Goal: Information Seeking & Learning: Learn about a topic

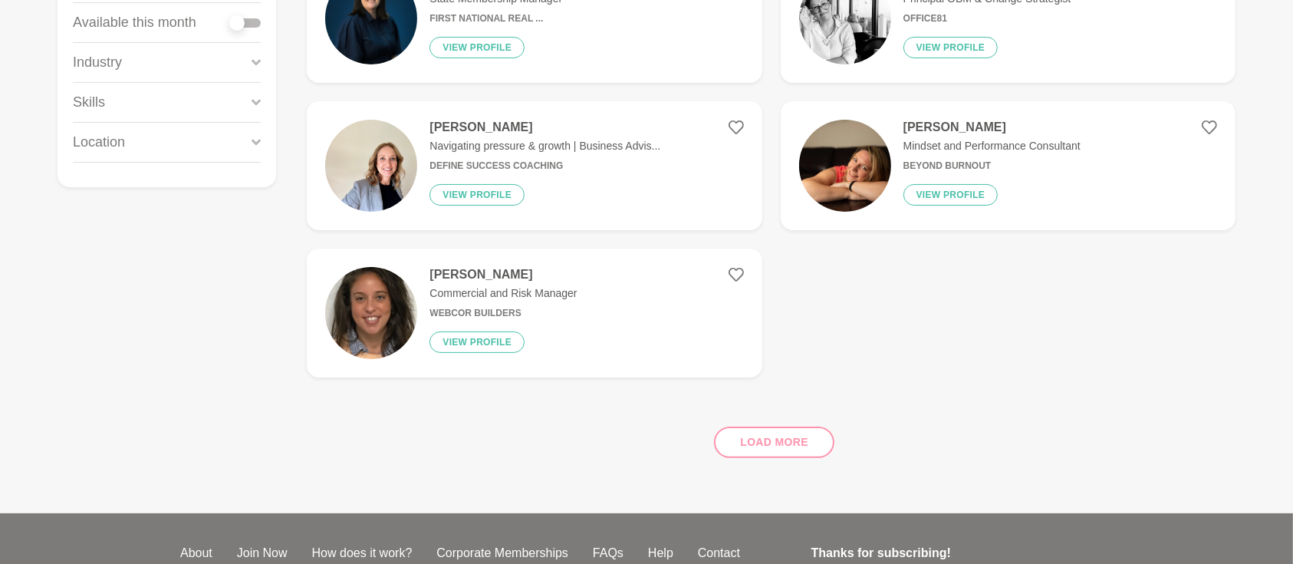
scroll to position [429, 0]
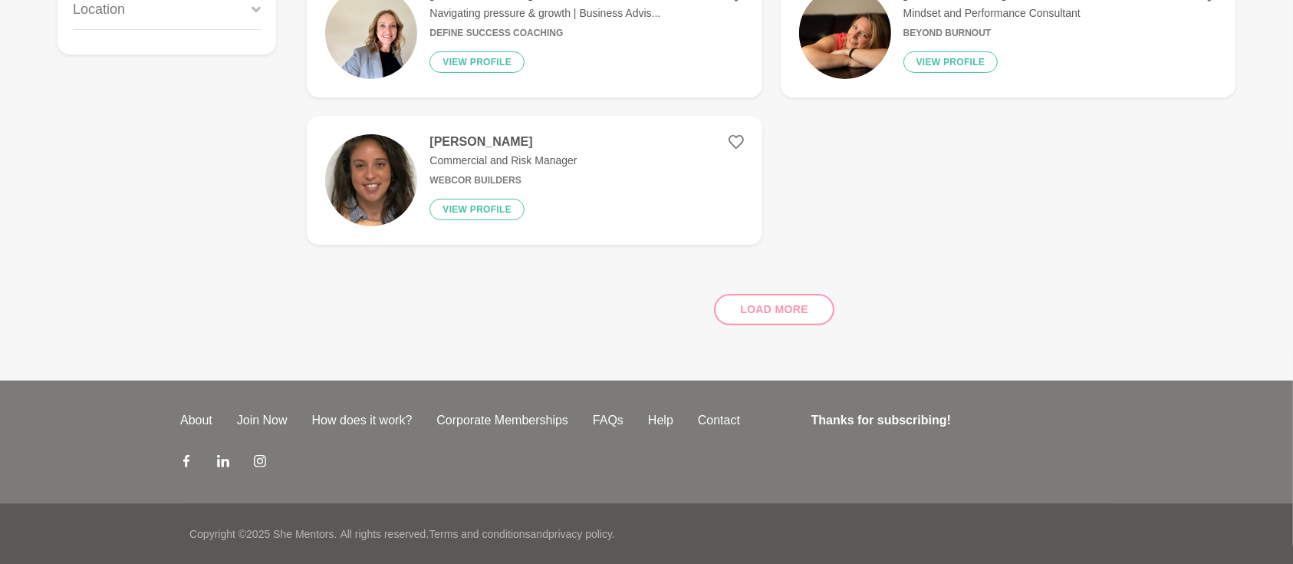
click at [755, 316] on div "Load more" at bounding box center [771, 303] width 929 height 93
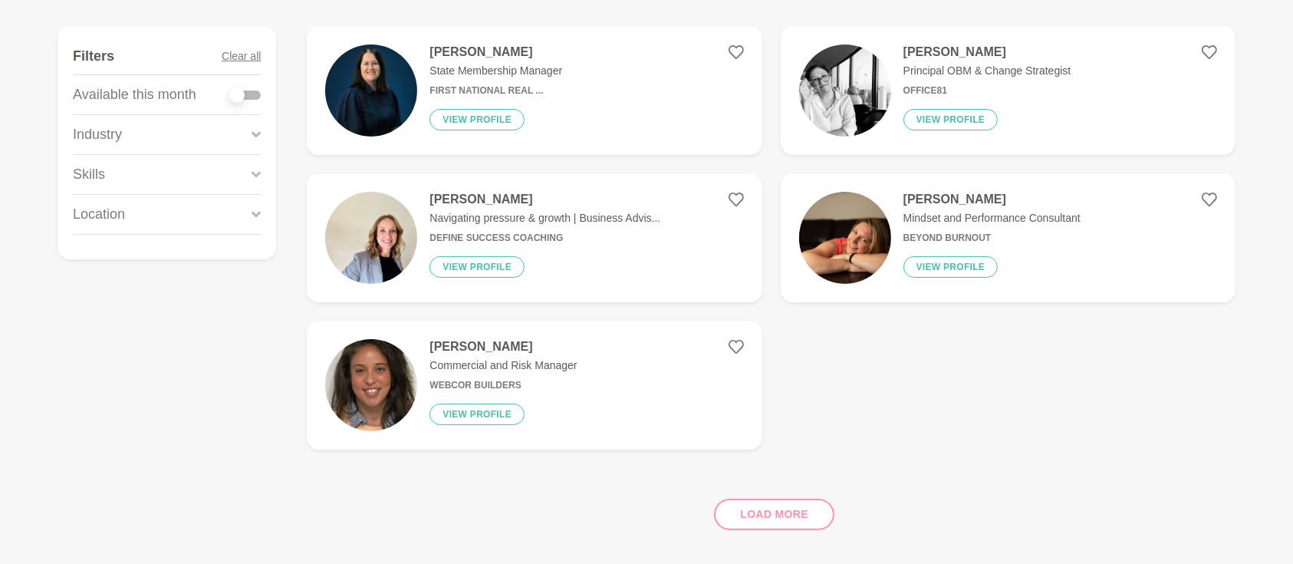
scroll to position [19, 0]
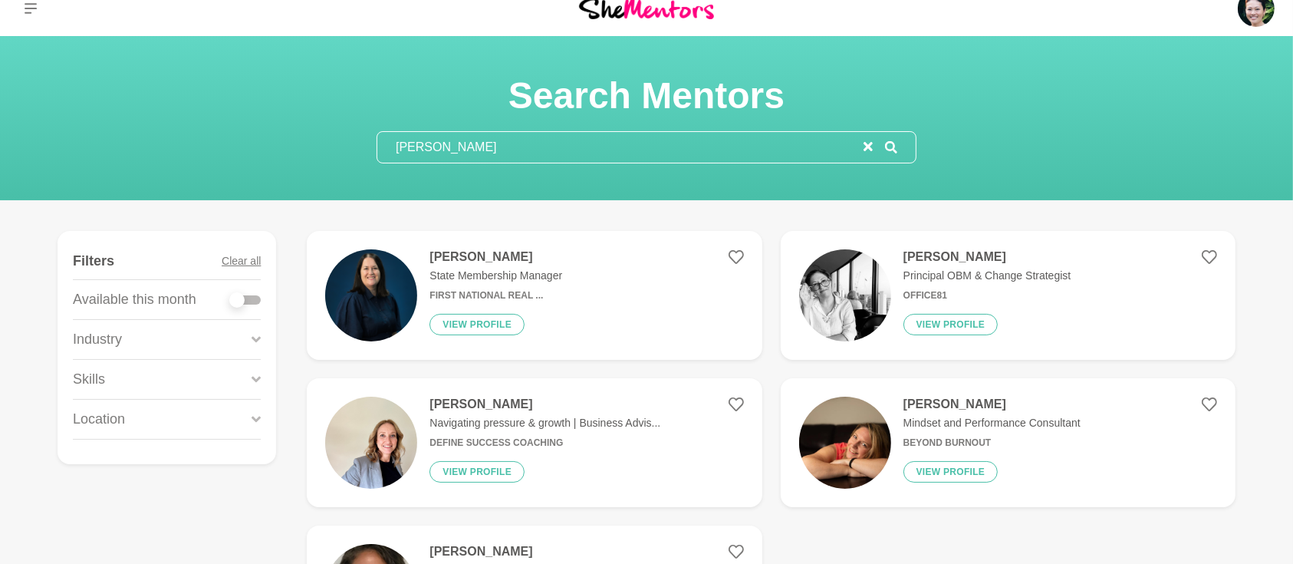
click at [865, 148] on icon "reset" at bounding box center [868, 146] width 9 height 9
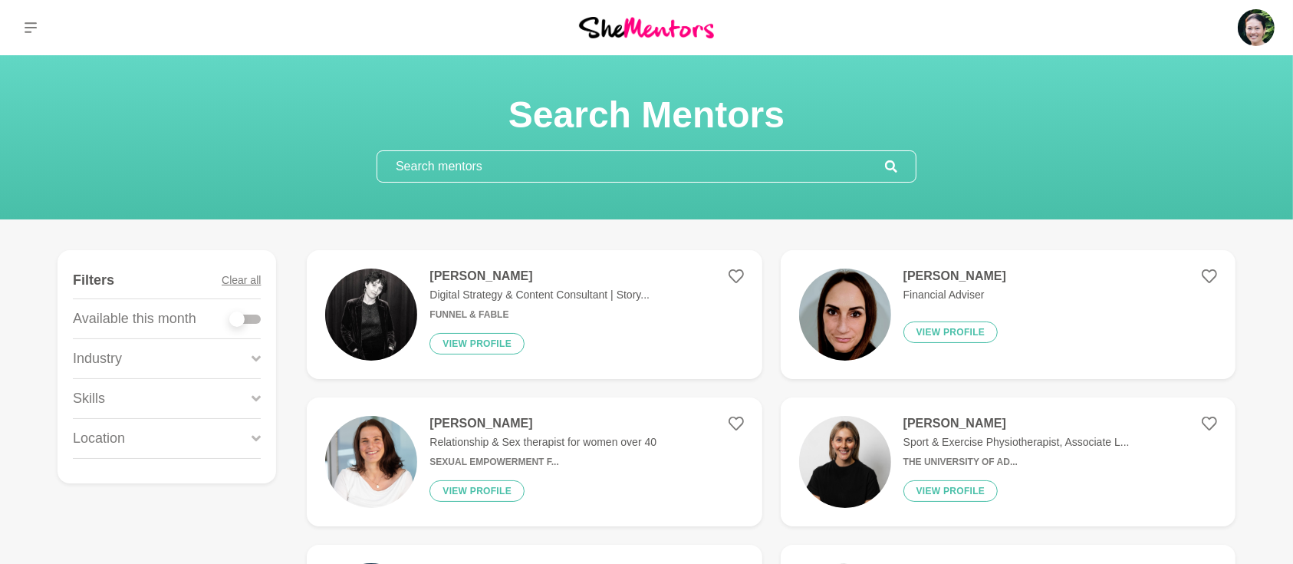
click at [255, 321] on div at bounding box center [245, 318] width 31 height 9
checkbox input "true"
click at [478, 163] on input "text" at bounding box center [631, 166] width 508 height 31
click at [482, 274] on h4 "Lior Albeck-Ripka" at bounding box center [540, 275] width 220 height 15
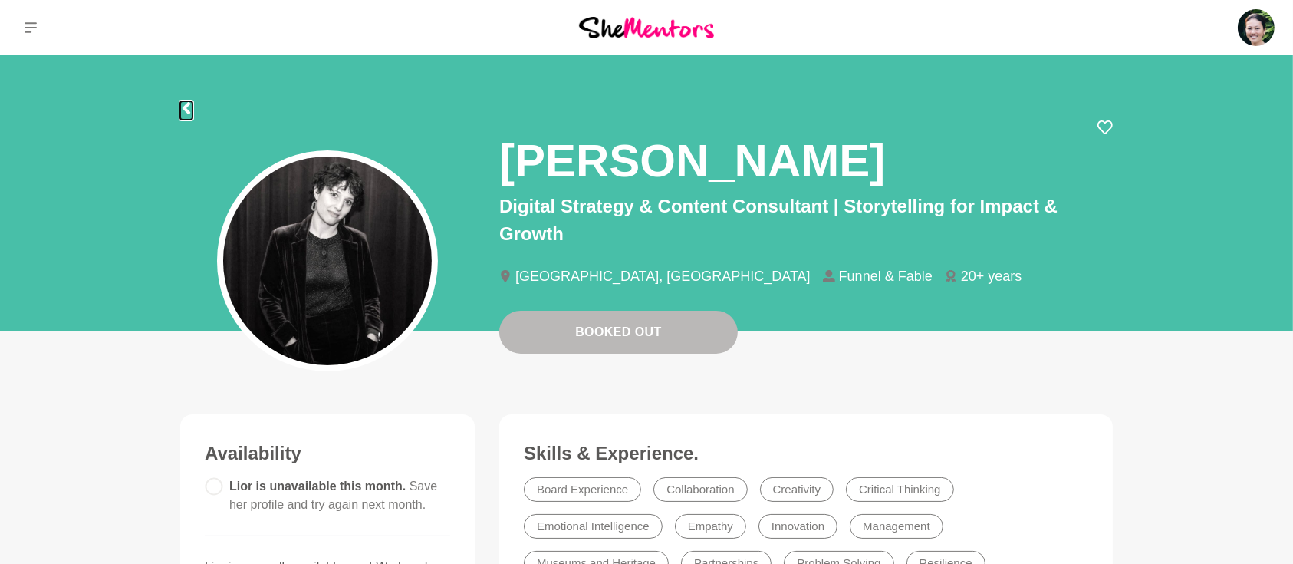
click at [190, 110] on icon at bounding box center [186, 108] width 12 height 12
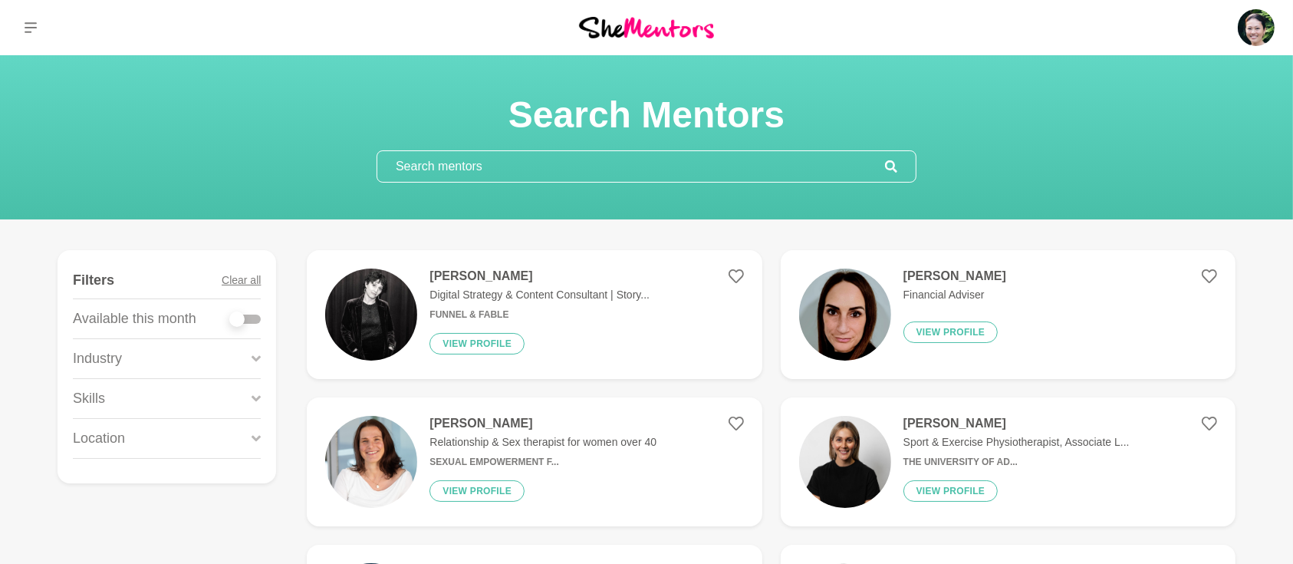
click at [254, 319] on div at bounding box center [245, 318] width 31 height 9
checkbox input "true"
click at [259, 316] on div at bounding box center [245, 318] width 31 height 9
checkbox input "true"
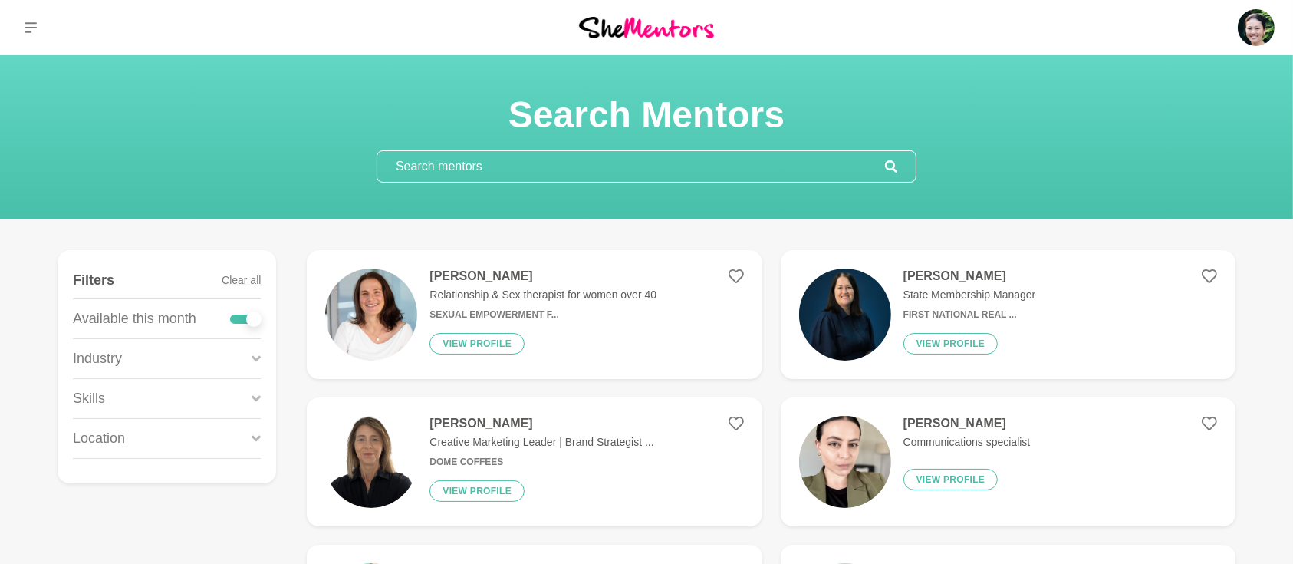
click at [255, 396] on icon at bounding box center [256, 398] width 9 height 21
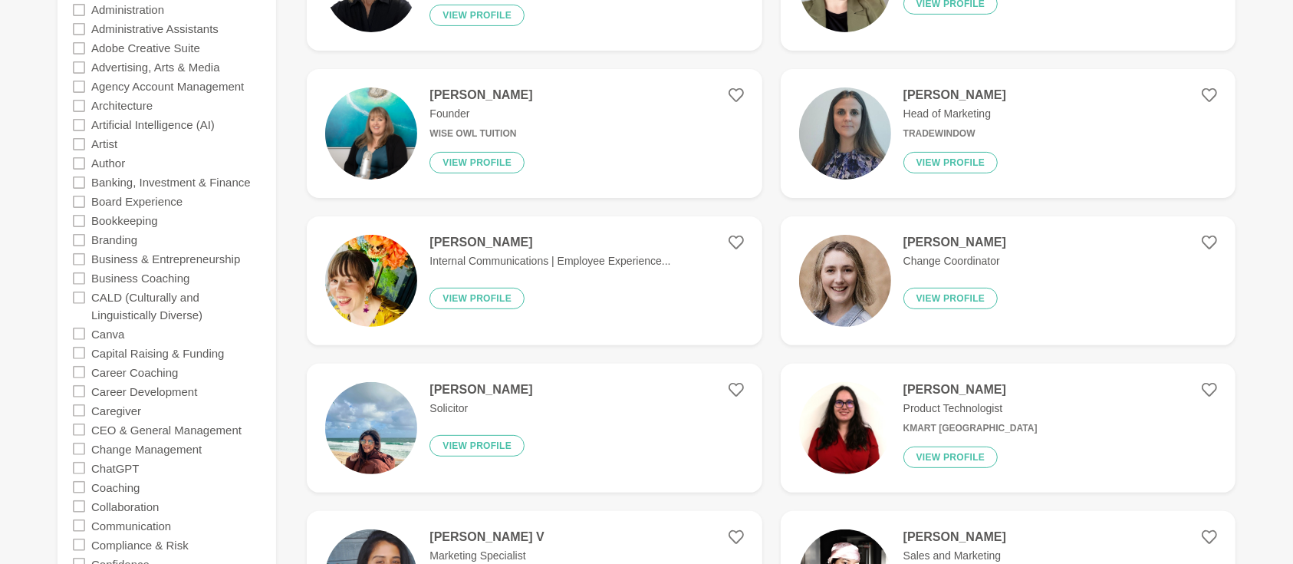
scroll to position [477, 0]
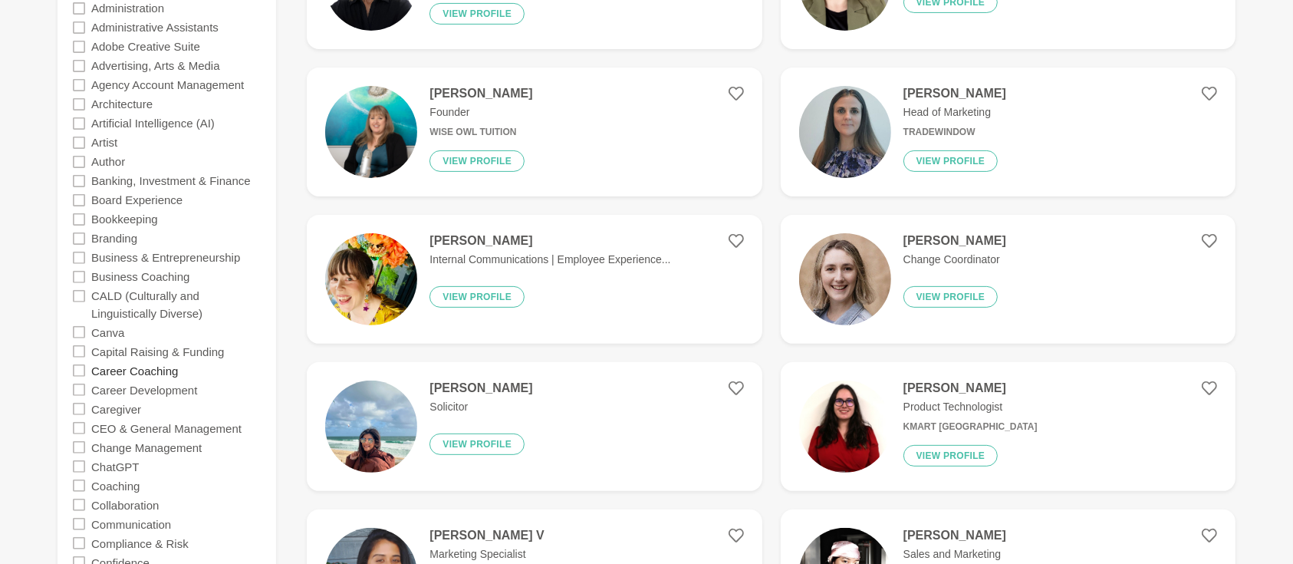
click at [151, 374] on label "Career Coaching" at bounding box center [134, 369] width 87 height 19
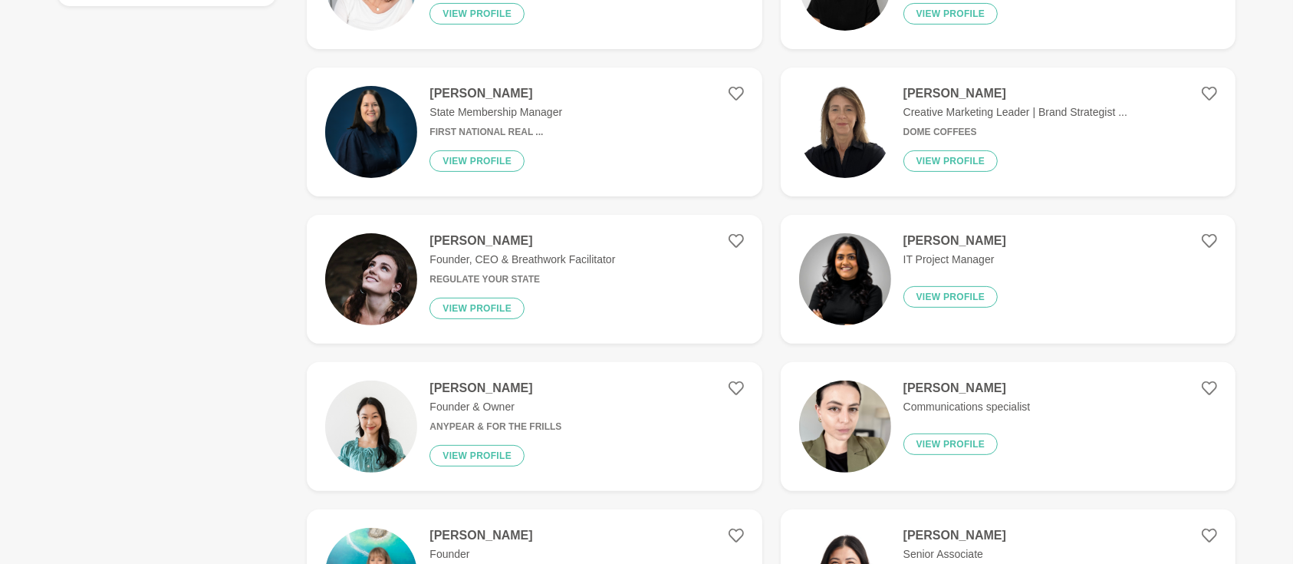
scroll to position [0, 0]
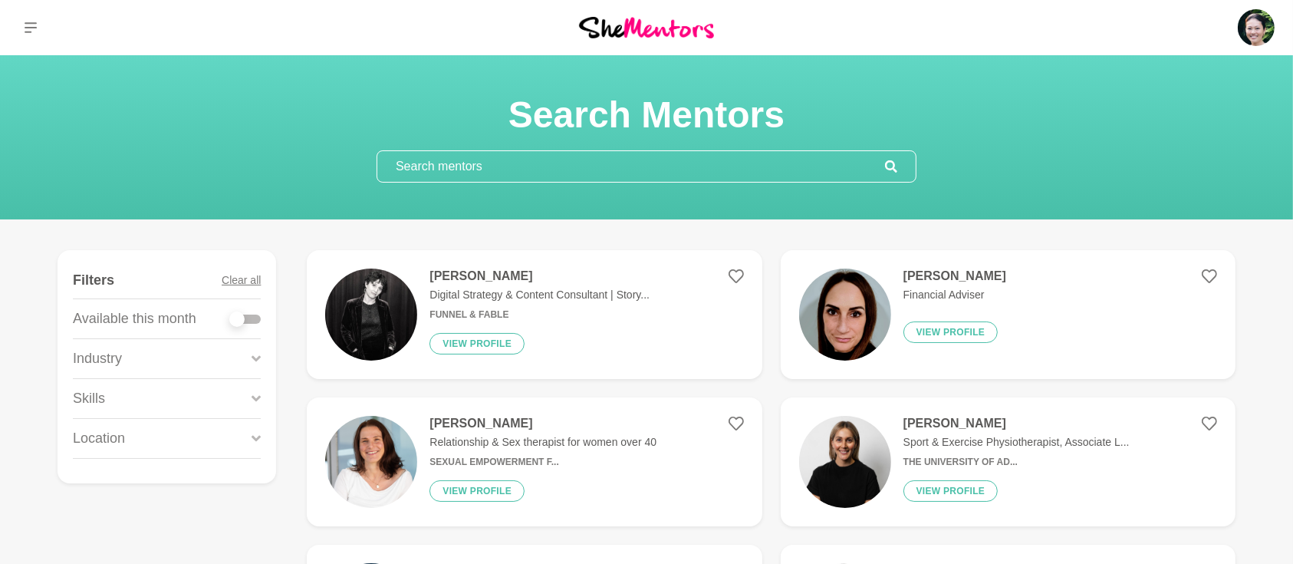
click at [257, 321] on div at bounding box center [245, 318] width 31 height 9
checkbox input "true"
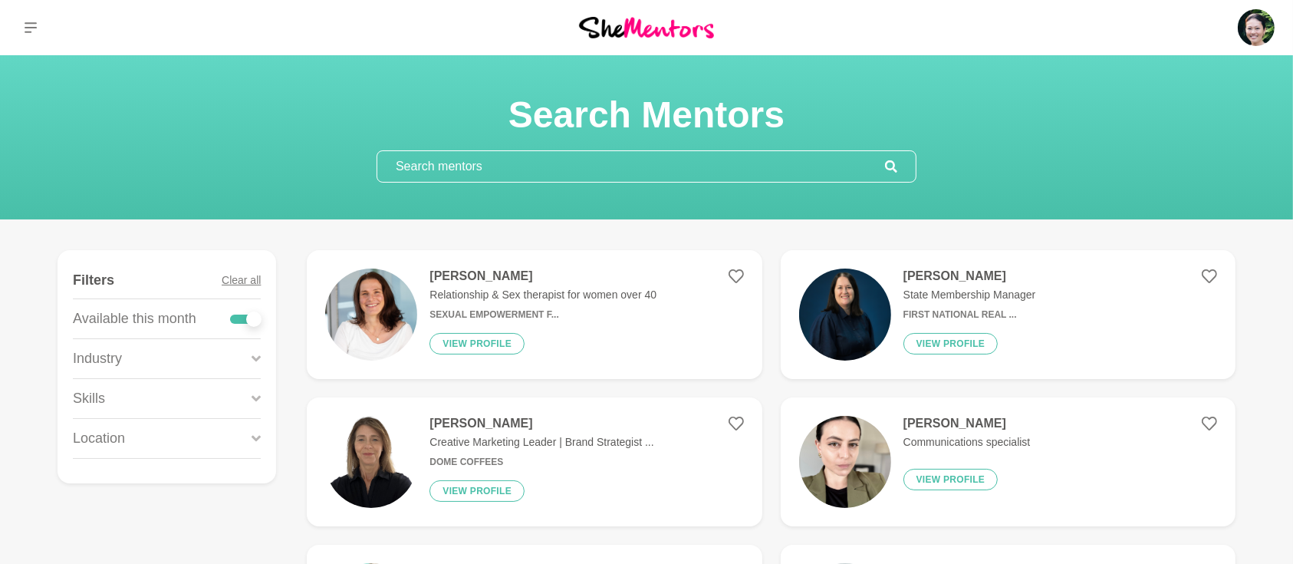
click at [255, 397] on icon at bounding box center [256, 398] width 9 height 6
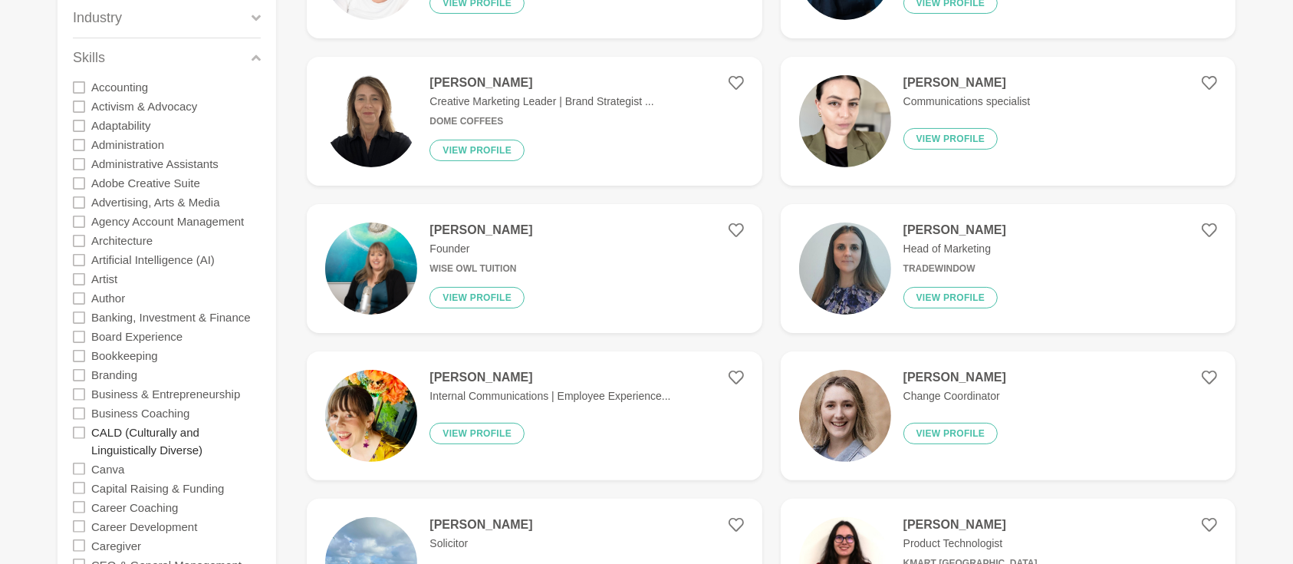
scroll to position [409, 0]
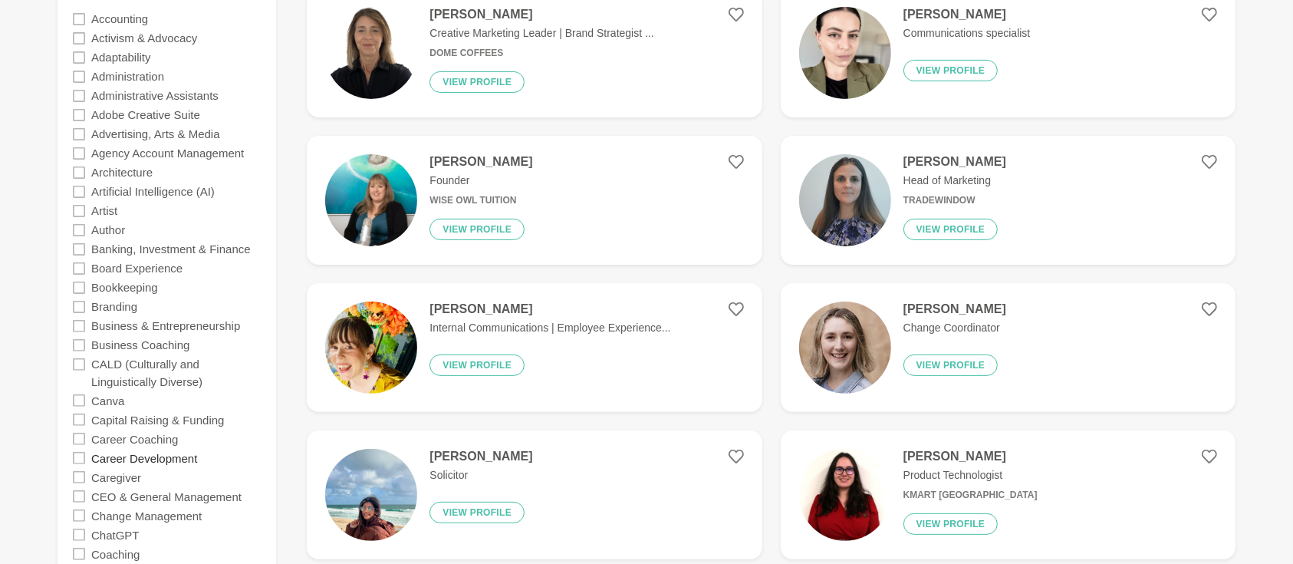
click at [149, 460] on label "Career Development" at bounding box center [144, 457] width 106 height 19
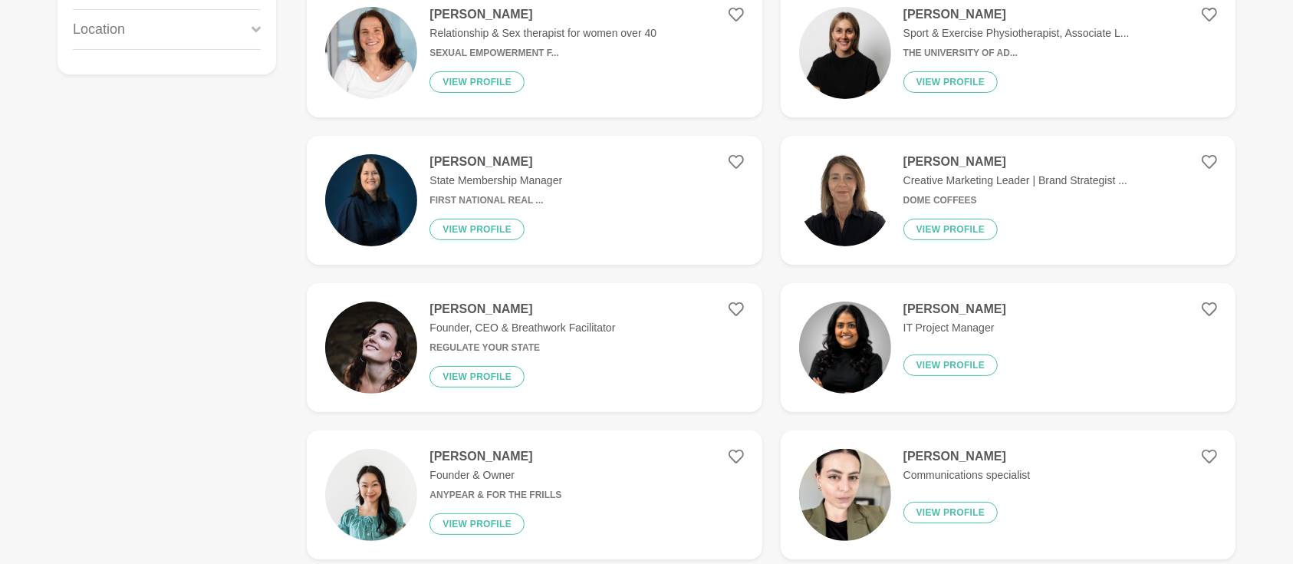
scroll to position [0, 0]
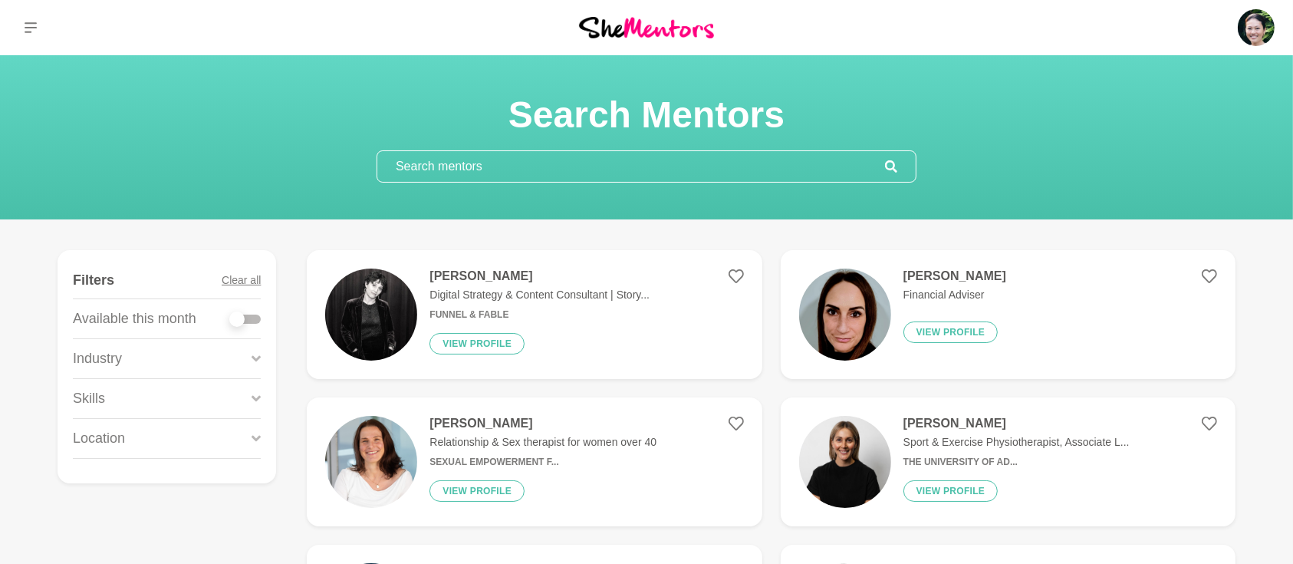
click at [255, 323] on div at bounding box center [245, 318] width 31 height 21
click at [256, 312] on label at bounding box center [245, 315] width 31 height 15
checkbox input "true"
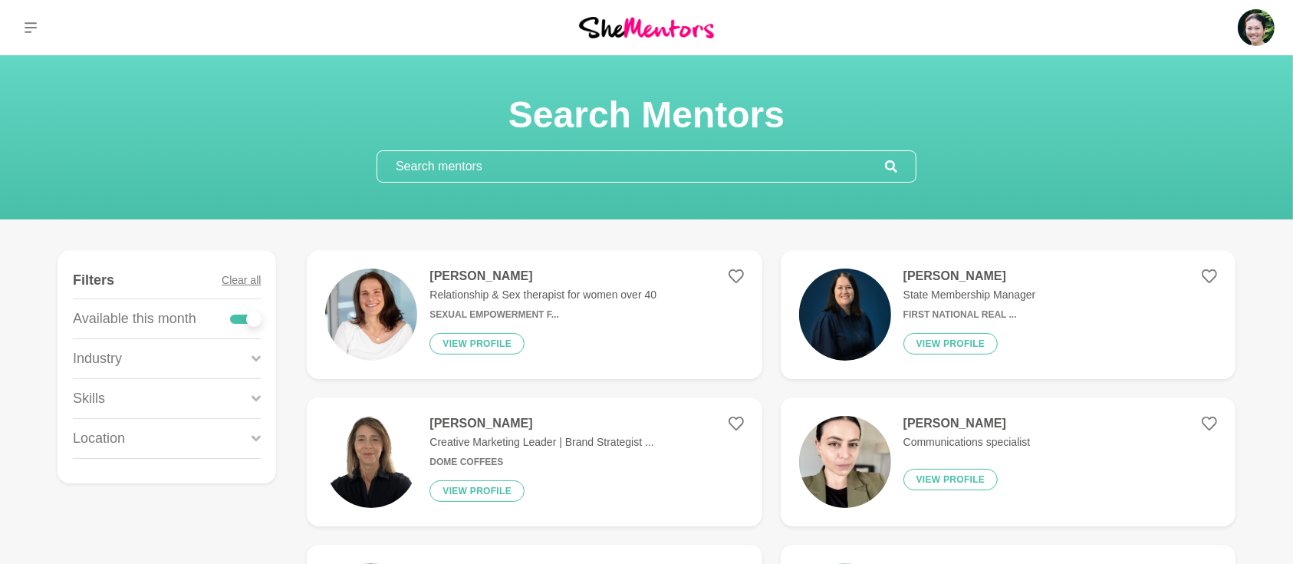
click at [251, 393] on div "Skills" at bounding box center [167, 398] width 188 height 39
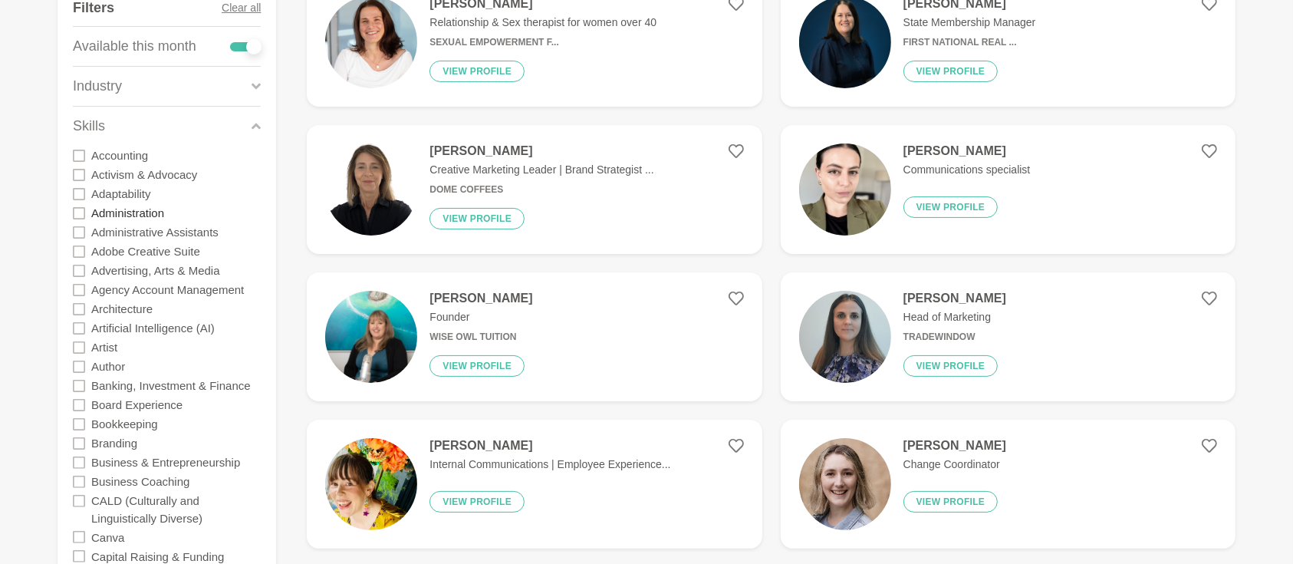
scroll to position [341, 0]
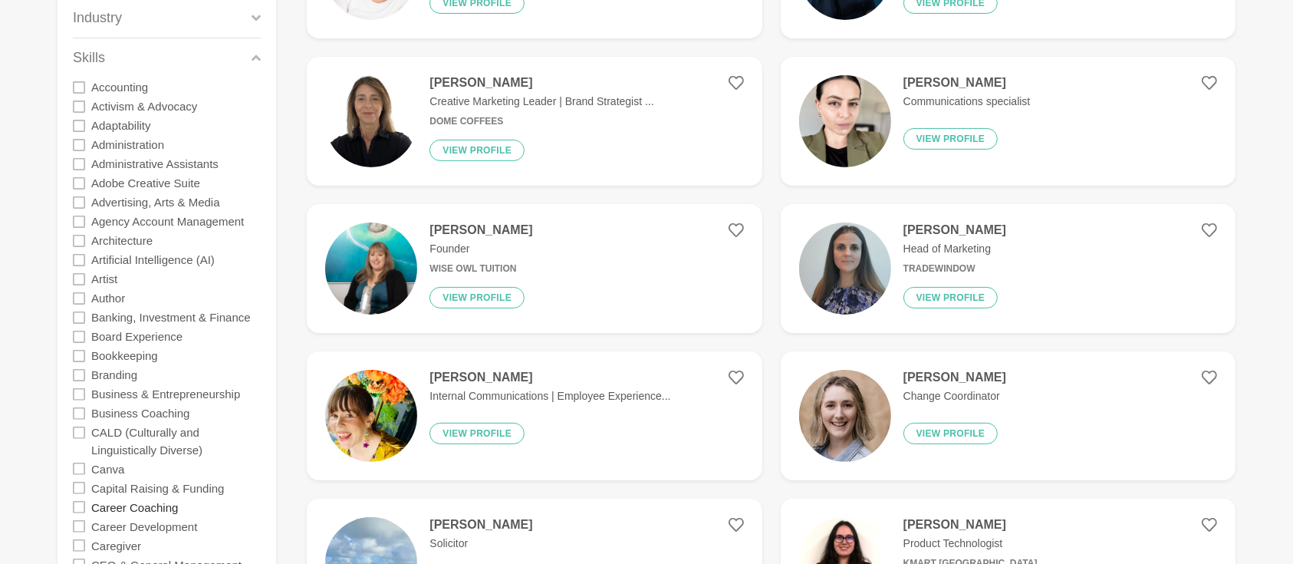
click at [152, 506] on label "Career Coaching" at bounding box center [134, 506] width 87 height 19
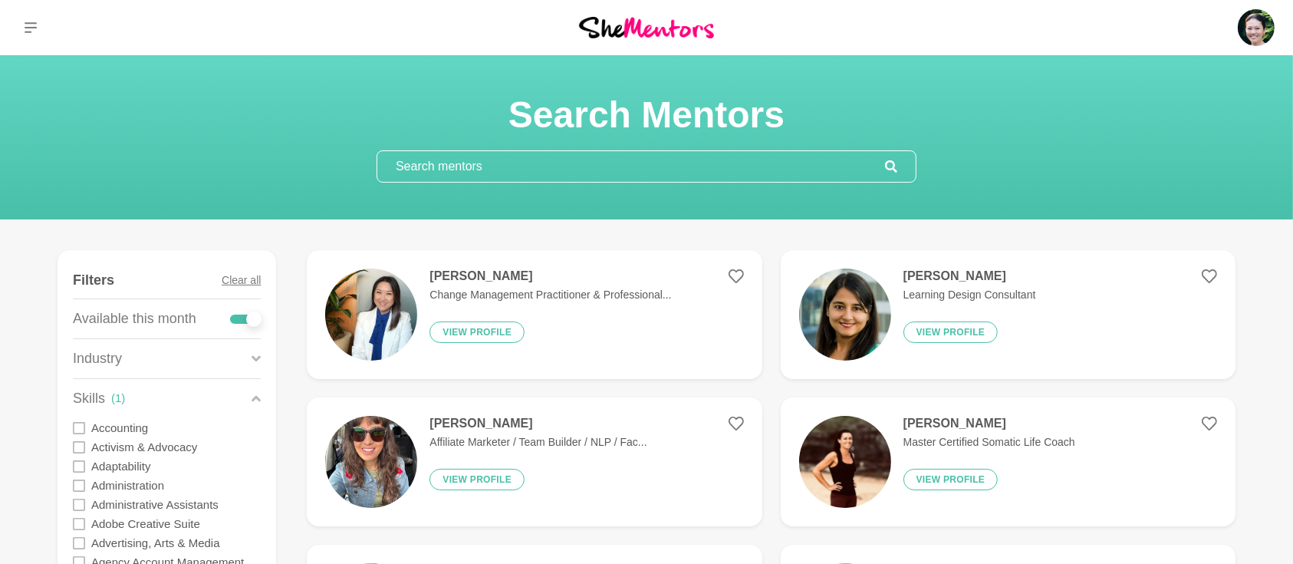
drag, startPoint x: 525, startPoint y: 172, endPoint x: 276, endPoint y: 169, distance: 249.3
click at [280, 169] on div "Search Mentors" at bounding box center [646, 137] width 1256 height 91
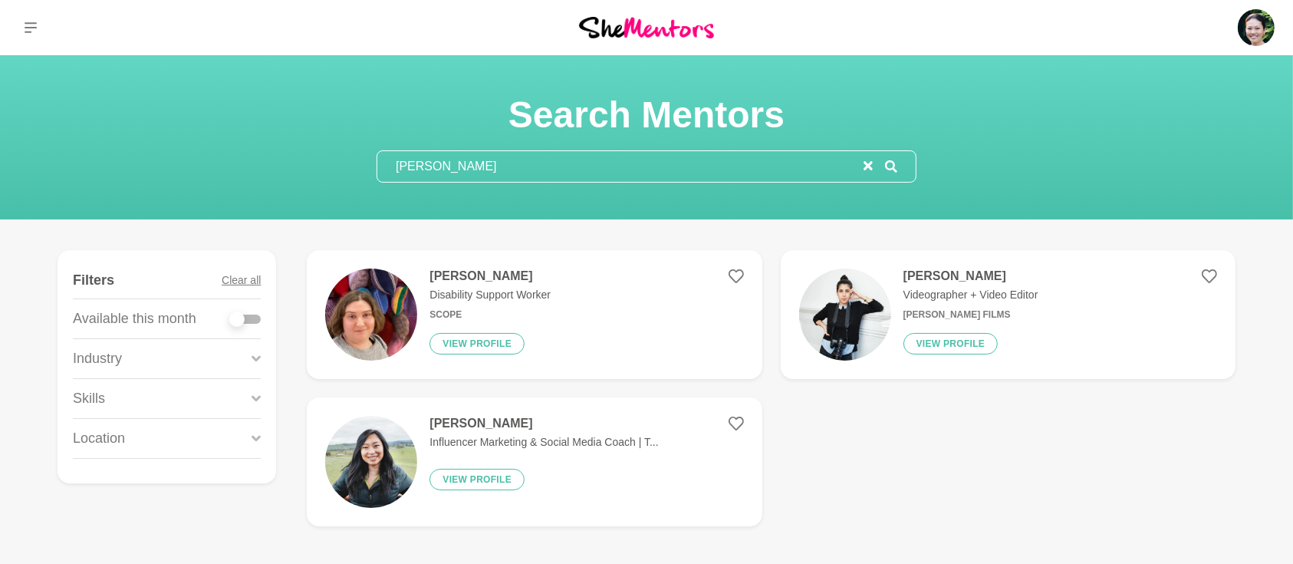
type input "Bianca"
click at [444, 416] on h4 "Bianca Wendel" at bounding box center [544, 423] width 229 height 15
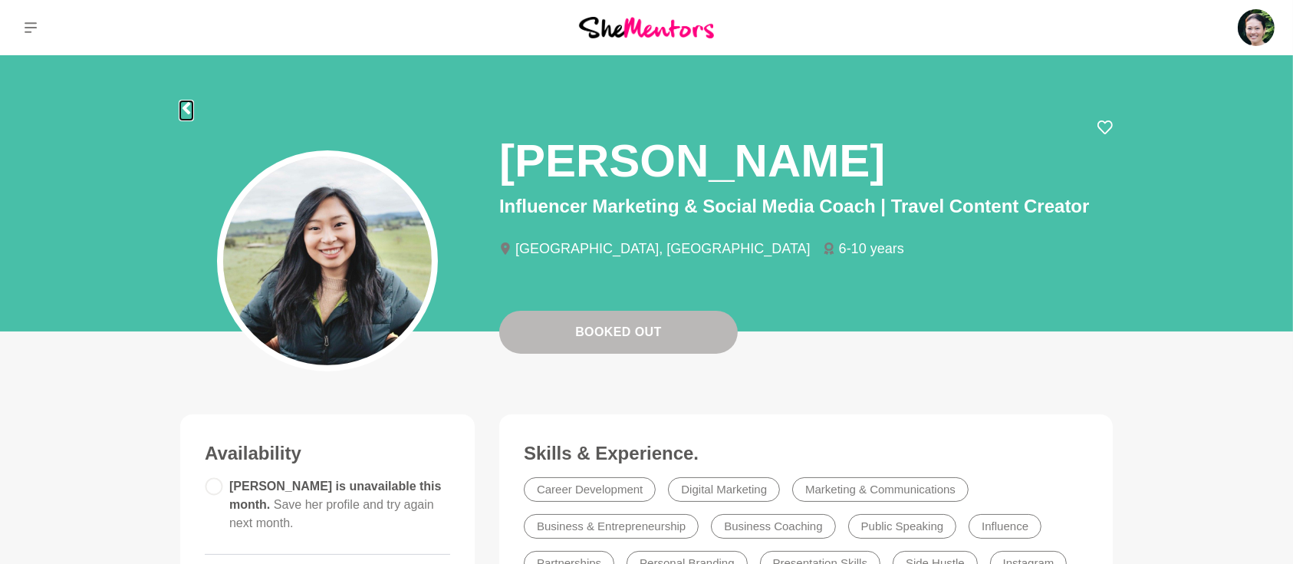
click at [189, 107] on icon at bounding box center [186, 108] width 12 height 12
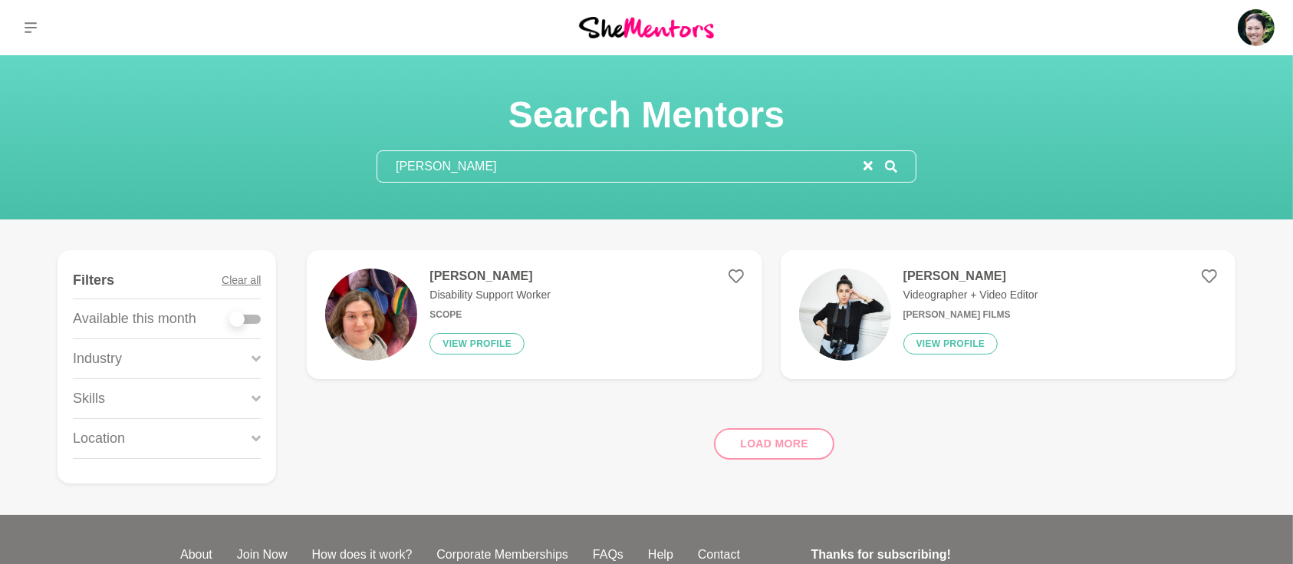
drag, startPoint x: 502, startPoint y: 158, endPoint x: 232, endPoint y: 153, distance: 270.0
click at [235, 155] on div "Search Mentors Bianca" at bounding box center [646, 137] width 1256 height 91
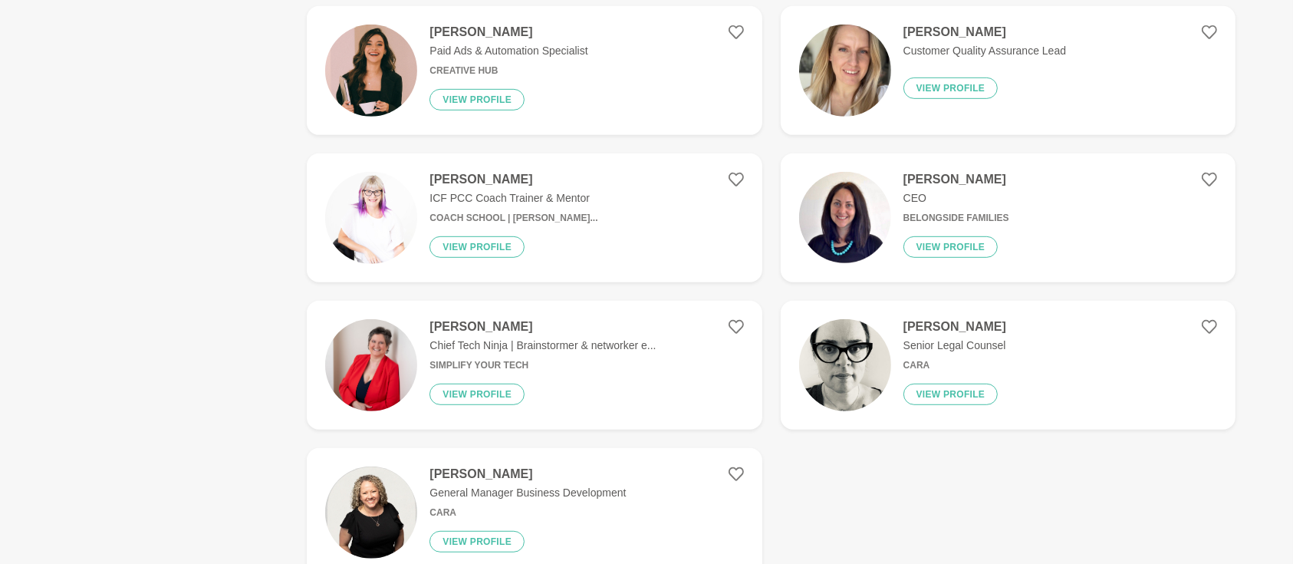
scroll to position [954, 0]
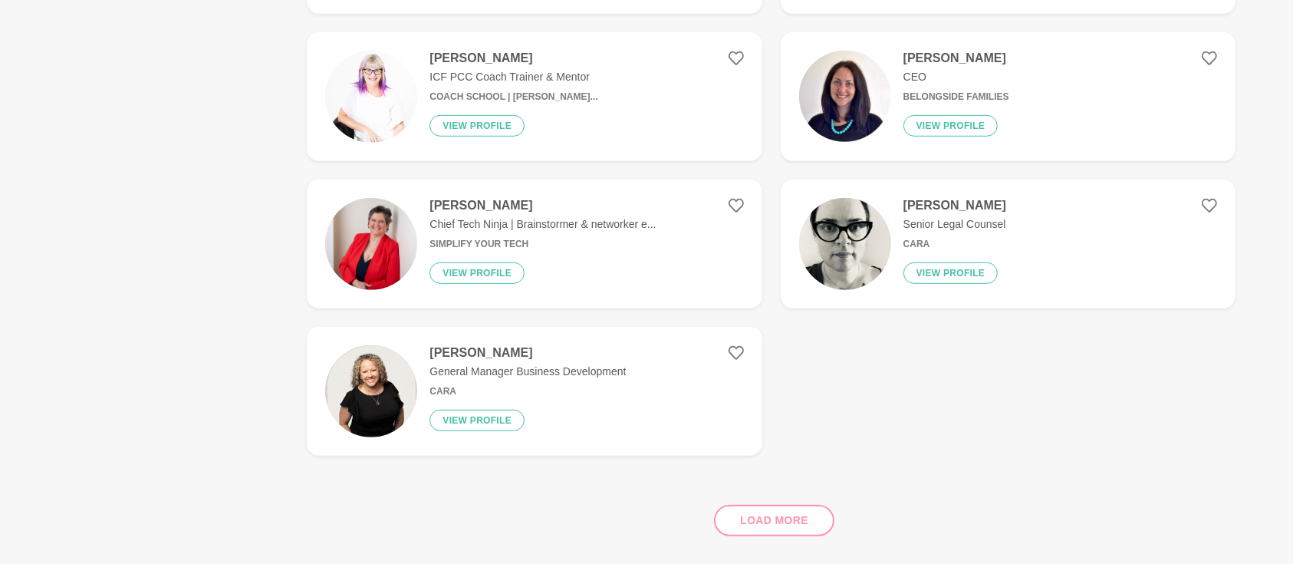
type input "Lara"
click at [761, 514] on div "Load more" at bounding box center [771, 514] width 929 height 93
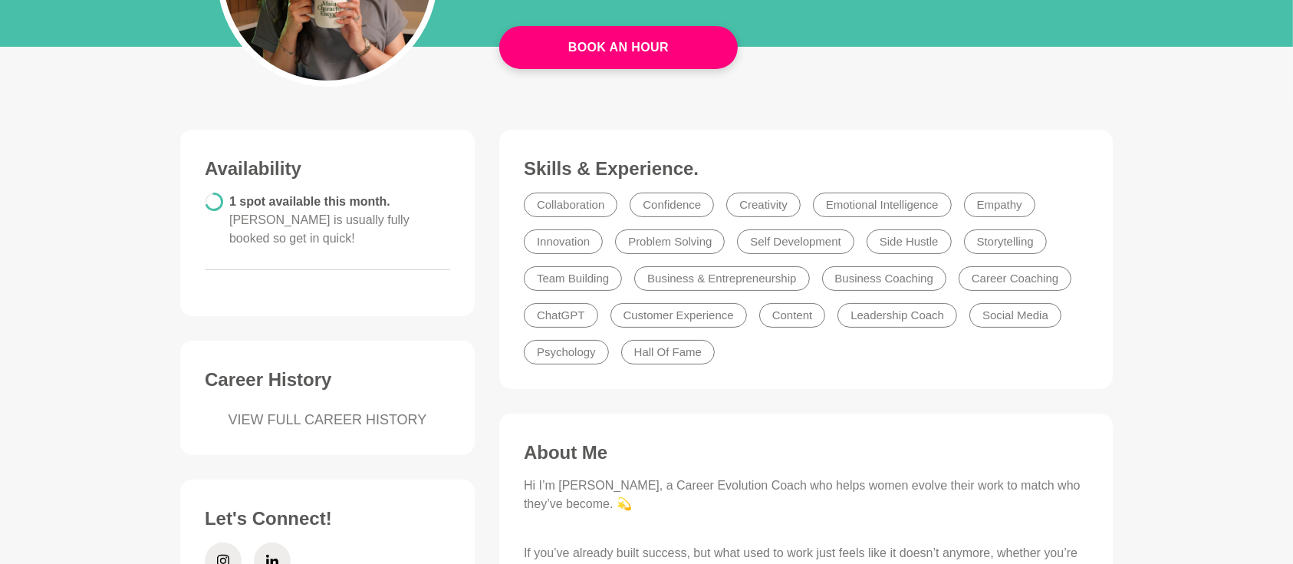
scroll to position [136, 0]
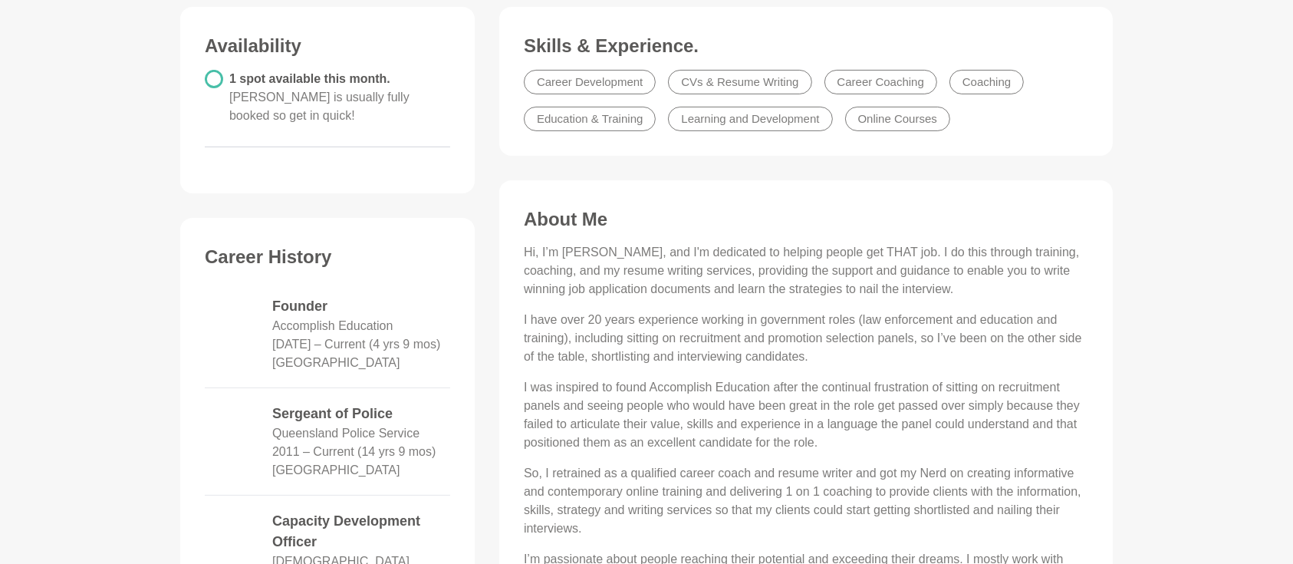
scroll to position [409, 0]
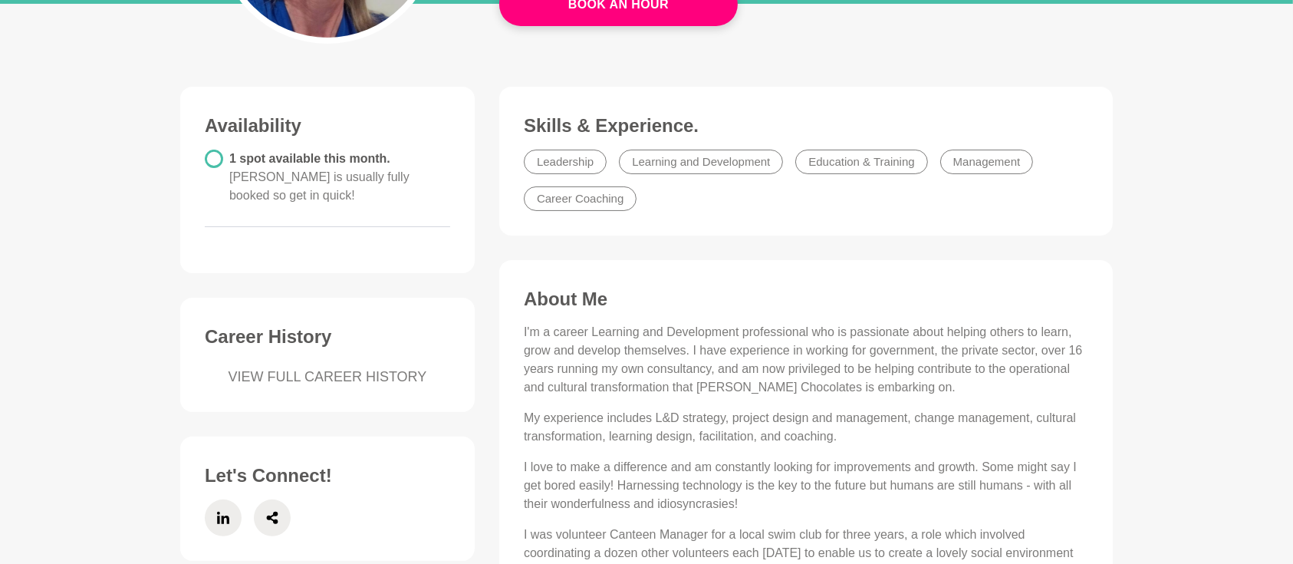
scroll to position [67, 0]
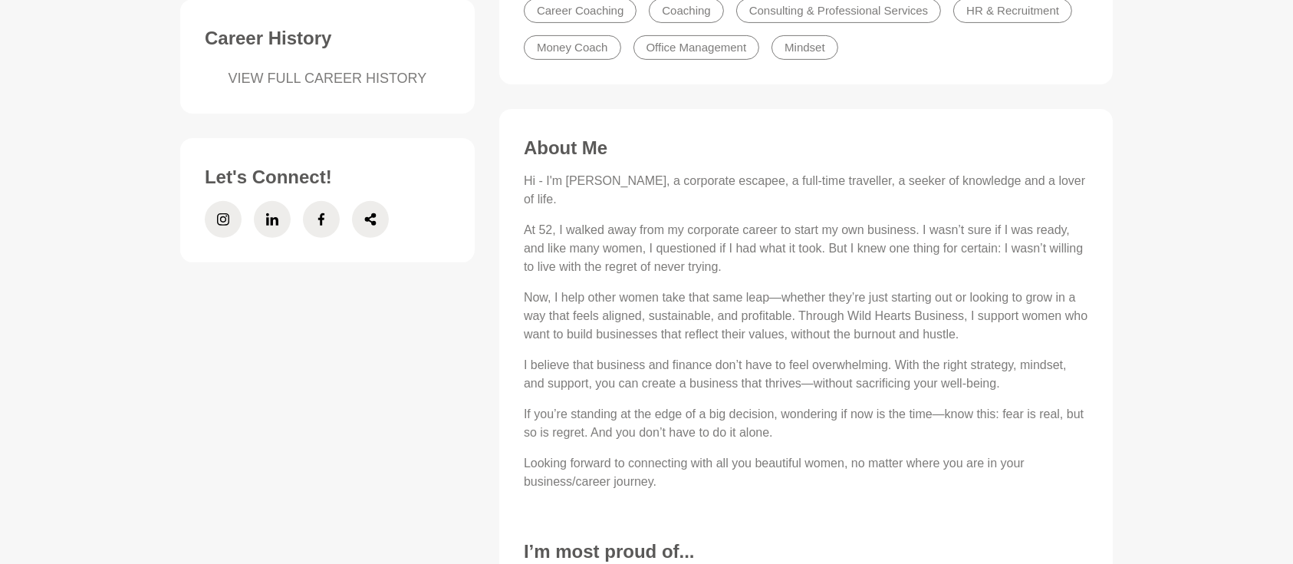
scroll to position [614, 0]
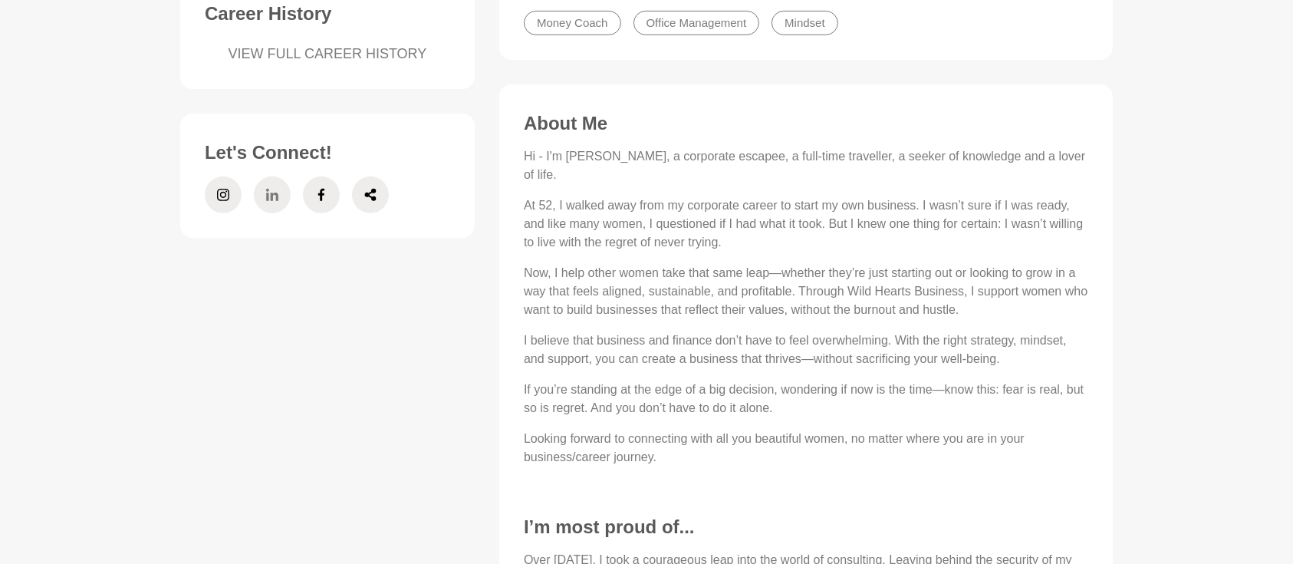
click at [258, 199] on span at bounding box center [272, 194] width 37 height 37
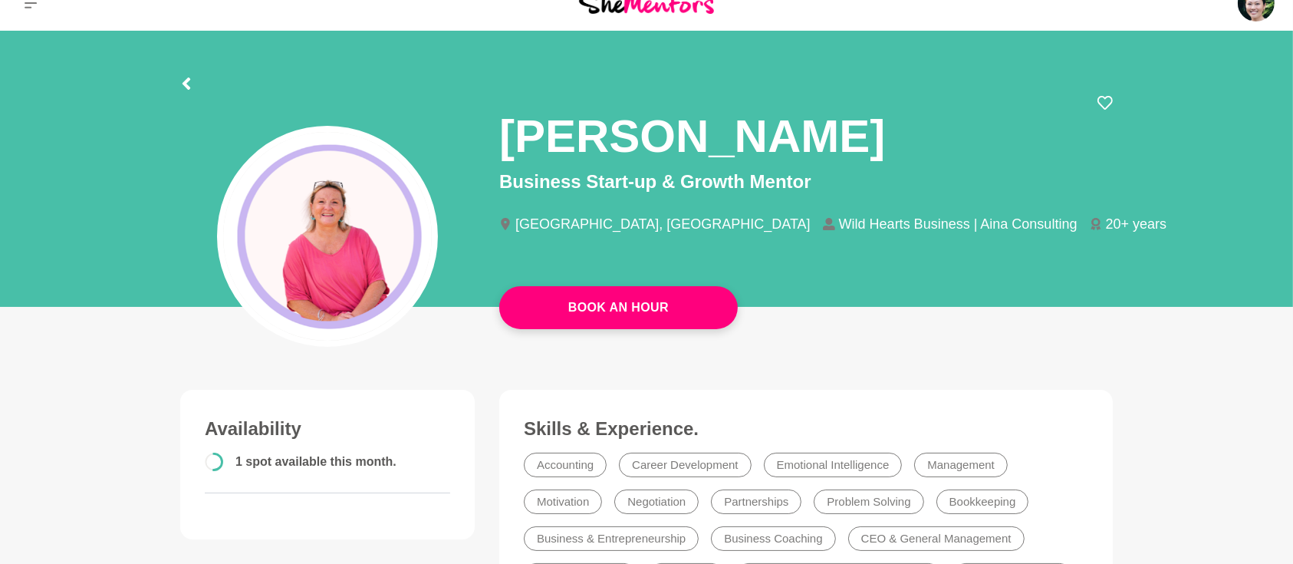
scroll to position [0, 0]
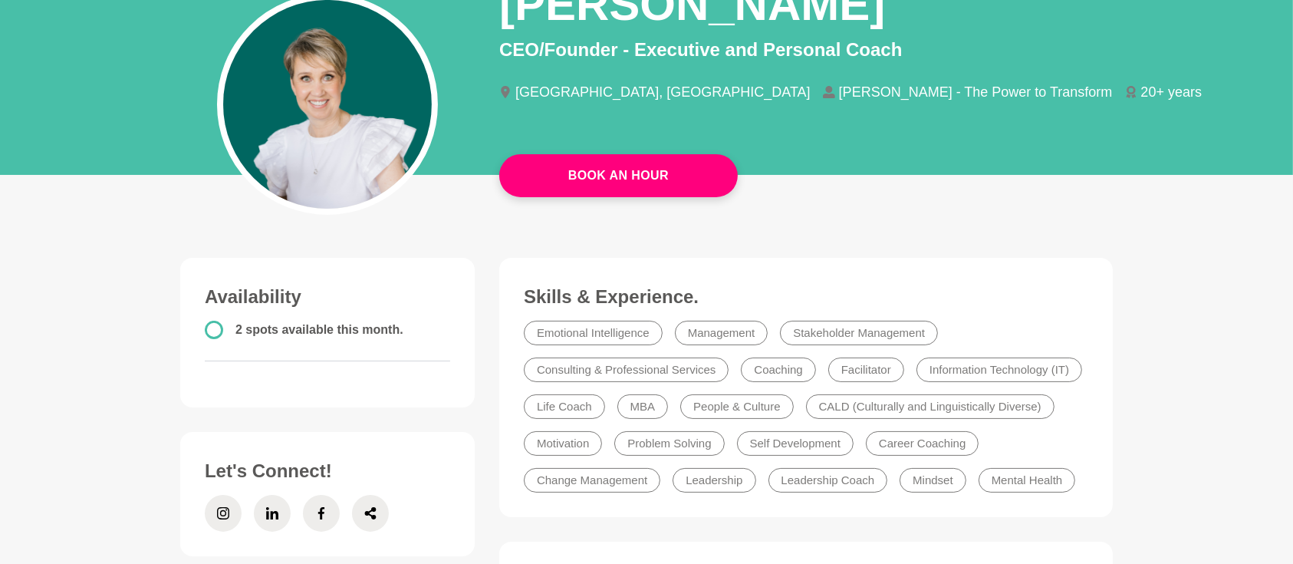
scroll to position [136, 0]
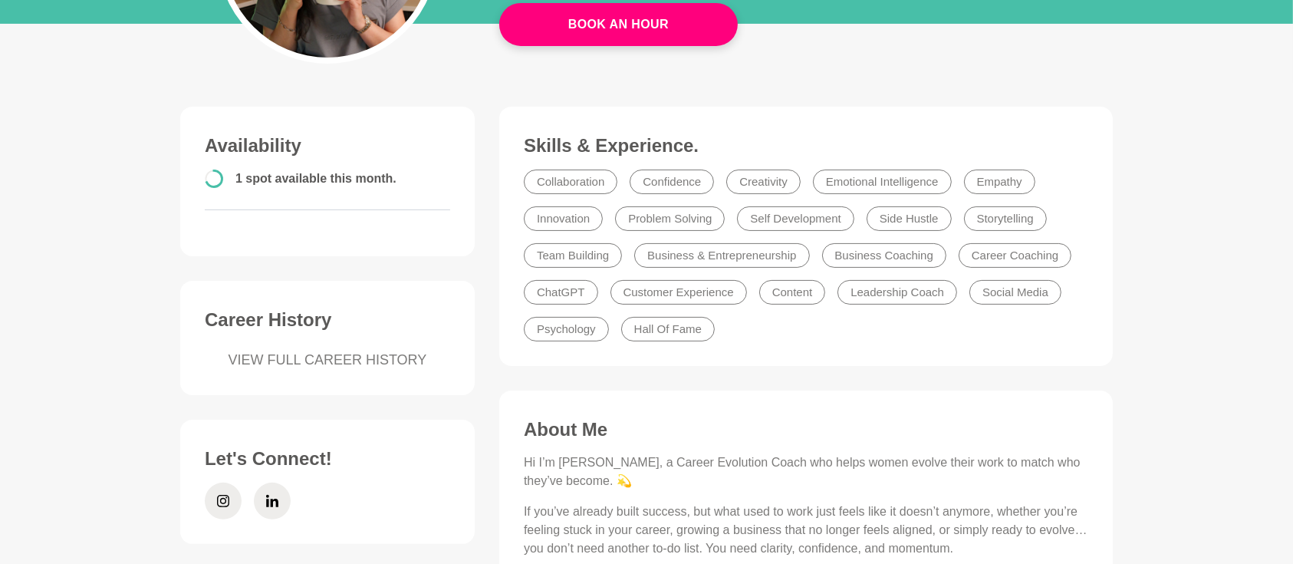
scroll to position [545, 0]
